Goal: Navigation & Orientation: Understand site structure

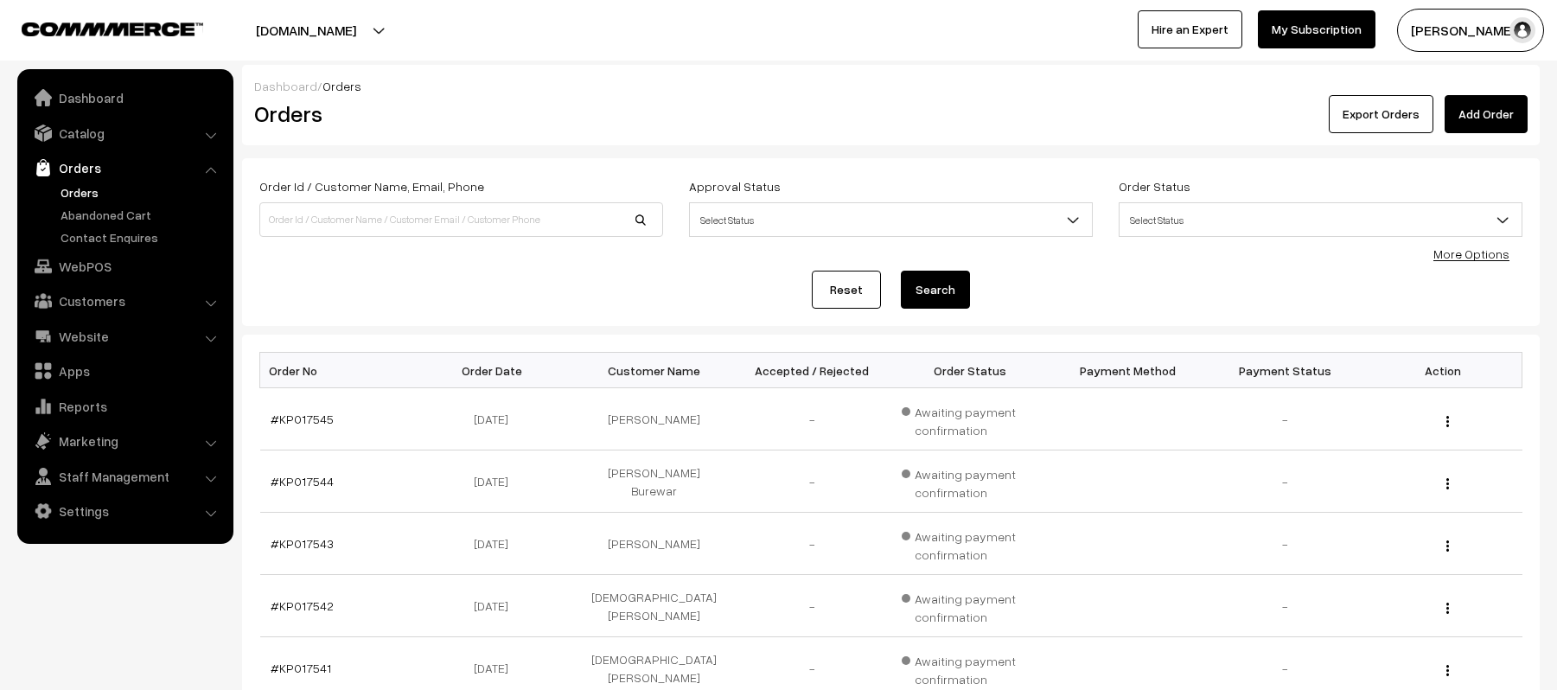
scroll to position [230, 0]
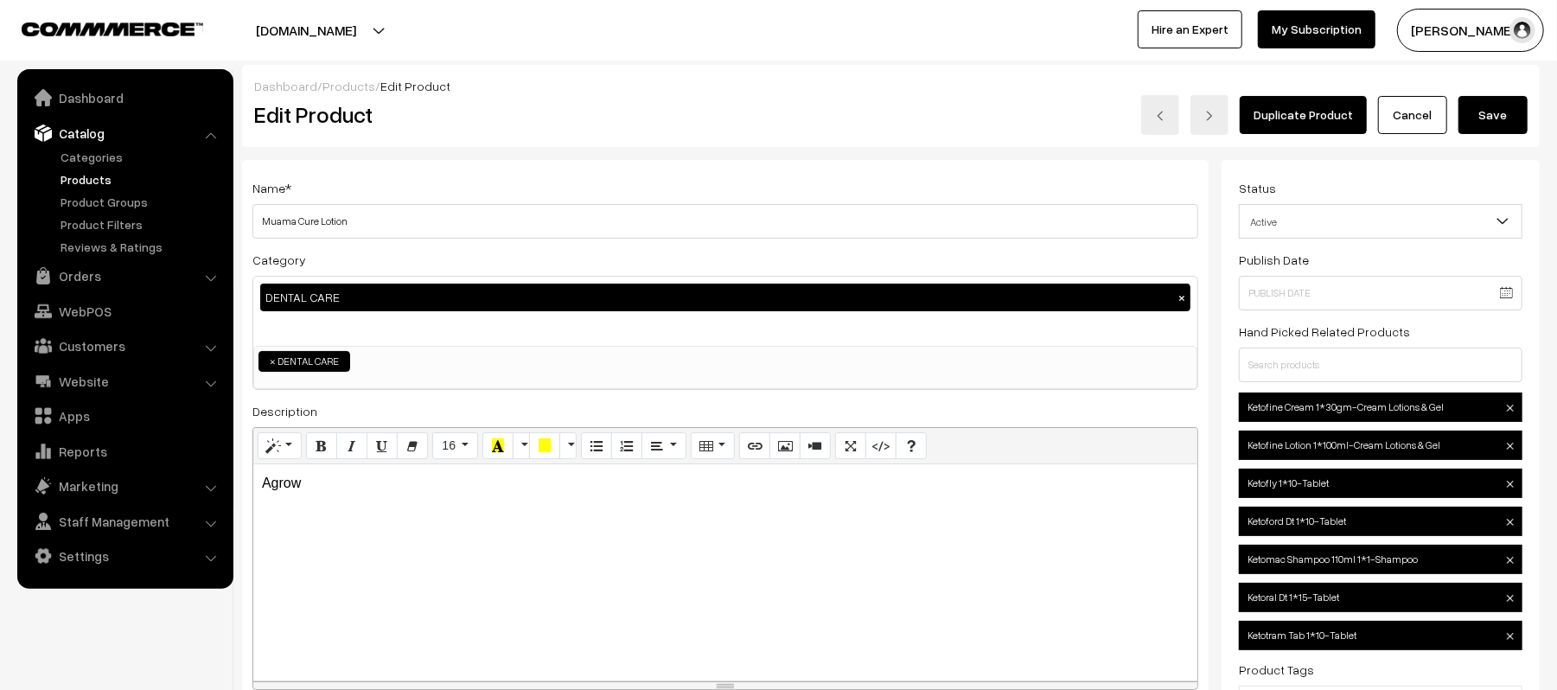
scroll to position [353, 0]
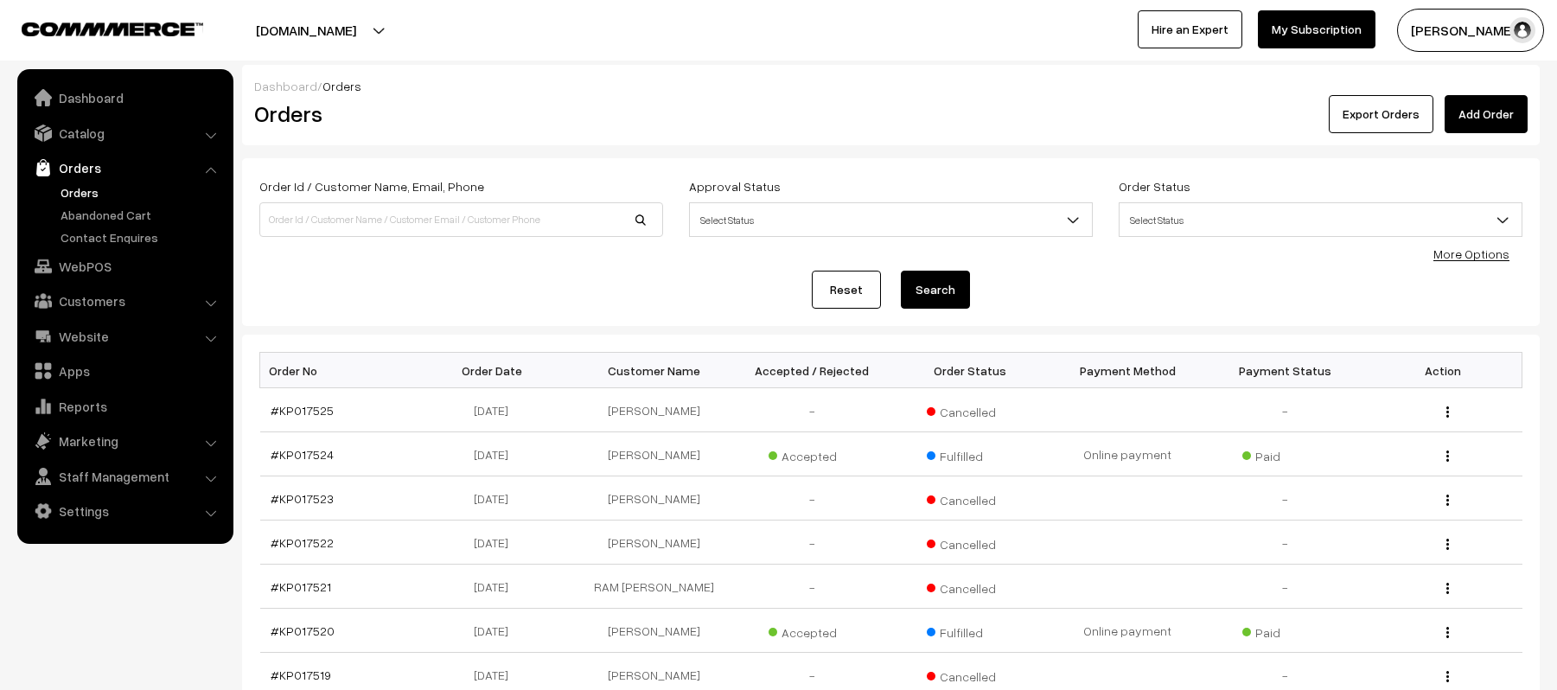
scroll to position [230, 0]
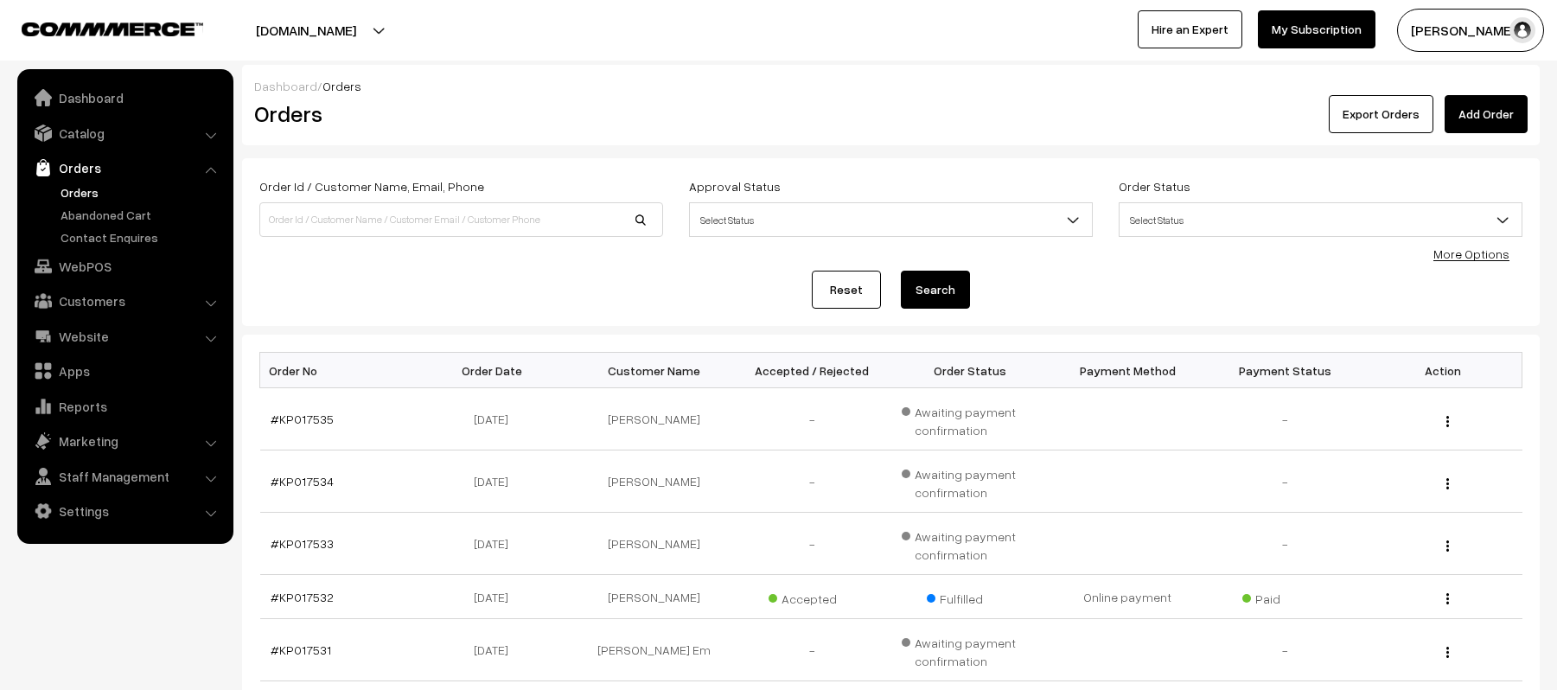
scroll to position [415, 0]
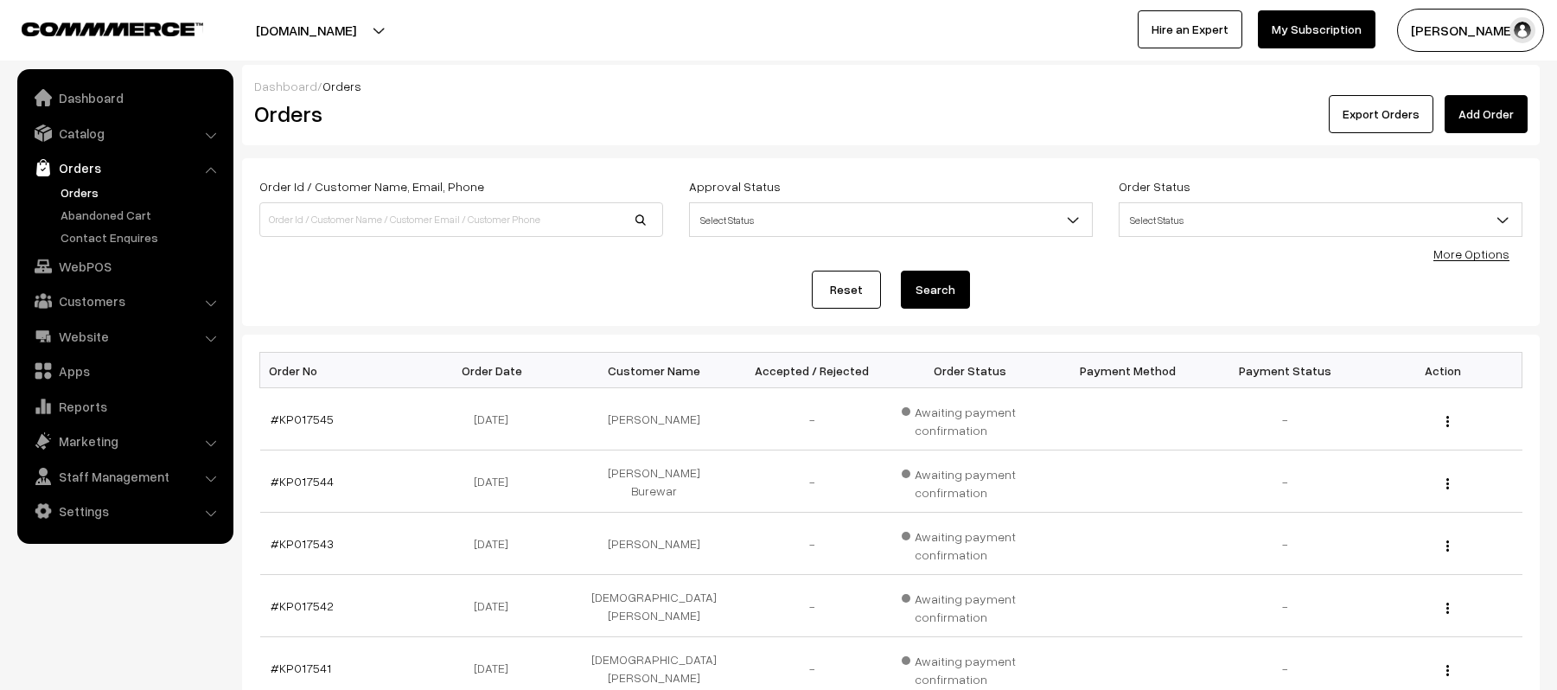
scroll to position [451, 0]
